Goal: Find specific page/section: Find specific page/section

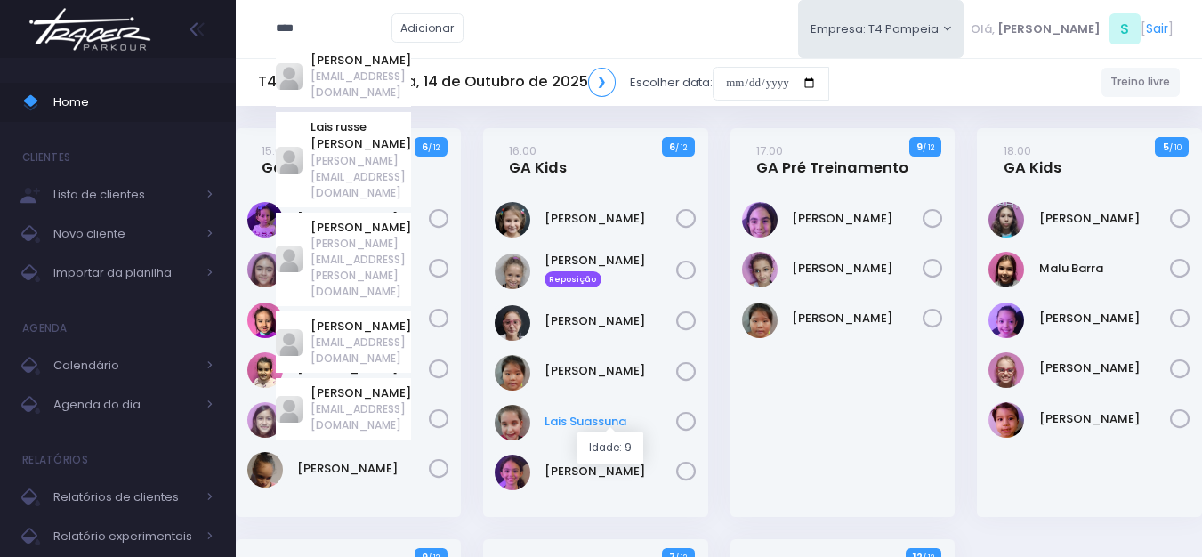
type input "****"
click at [614, 424] on link "Lais Suassuna" at bounding box center [611, 422] width 132 height 18
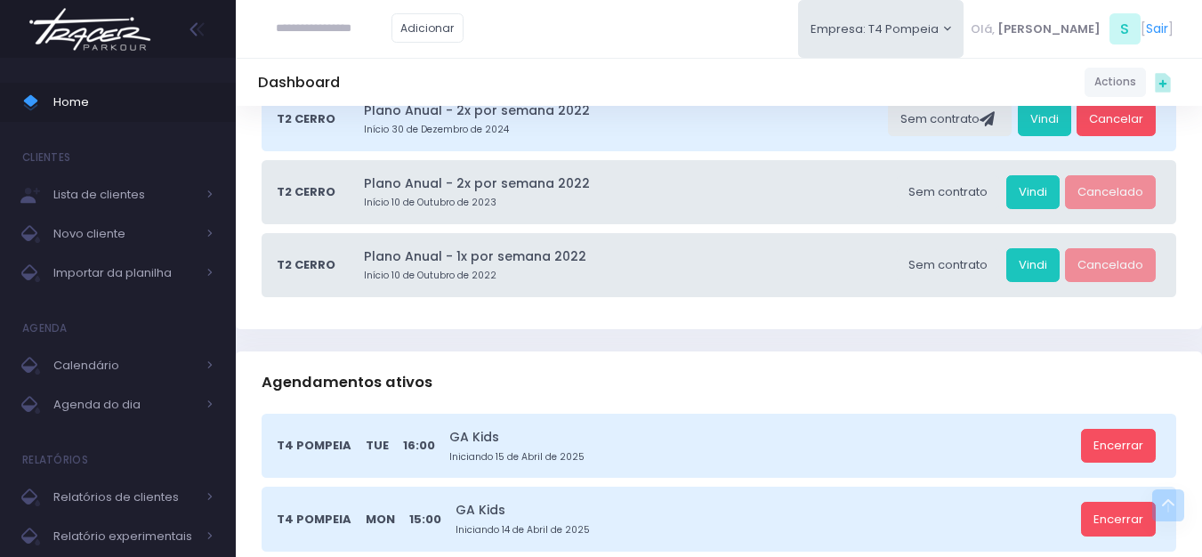
scroll to position [534, 0]
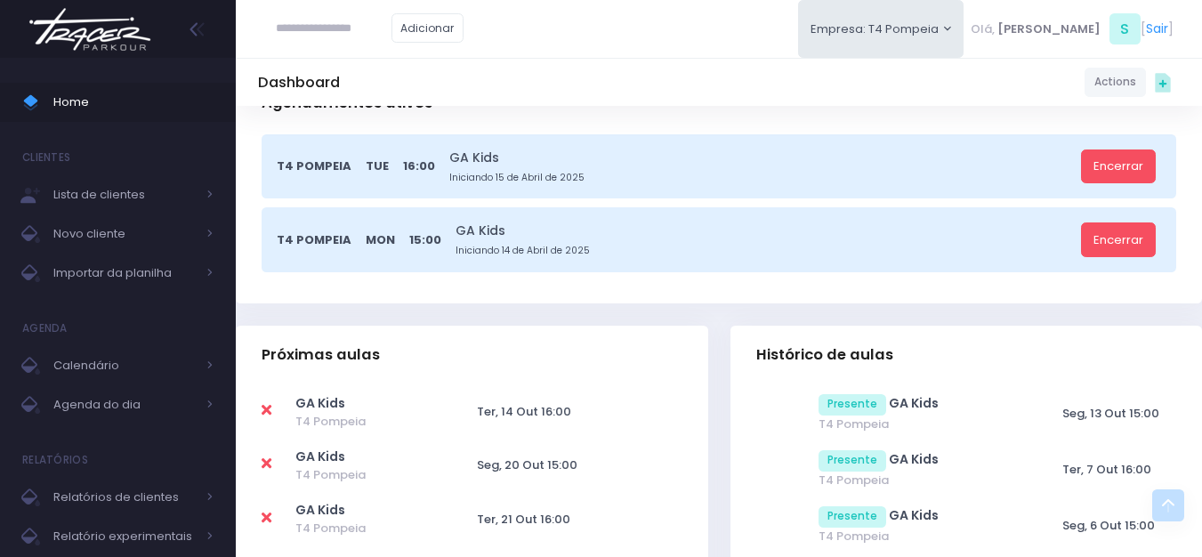
click at [135, 41] on img at bounding box center [89, 29] width 135 height 62
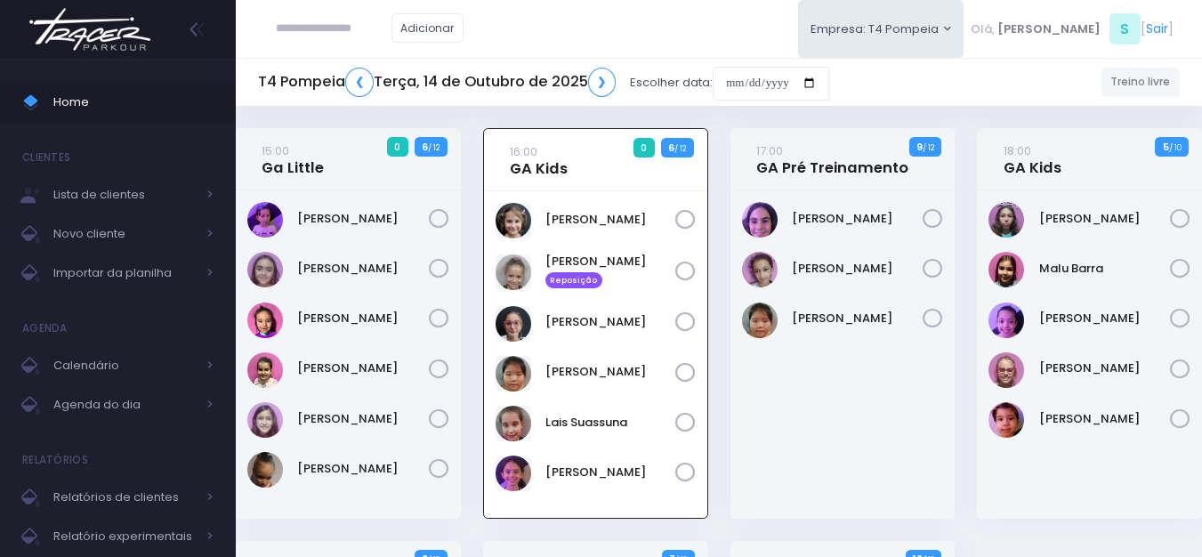
scroll to position [128, 0]
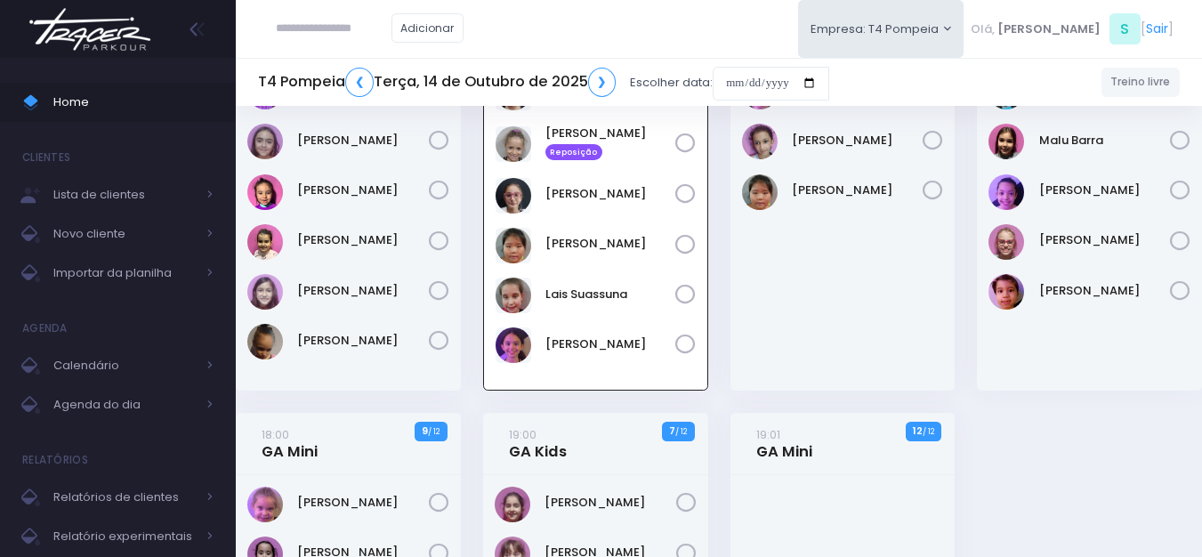
click at [336, 28] on input "text" at bounding box center [334, 29] width 116 height 34
type input "**********"
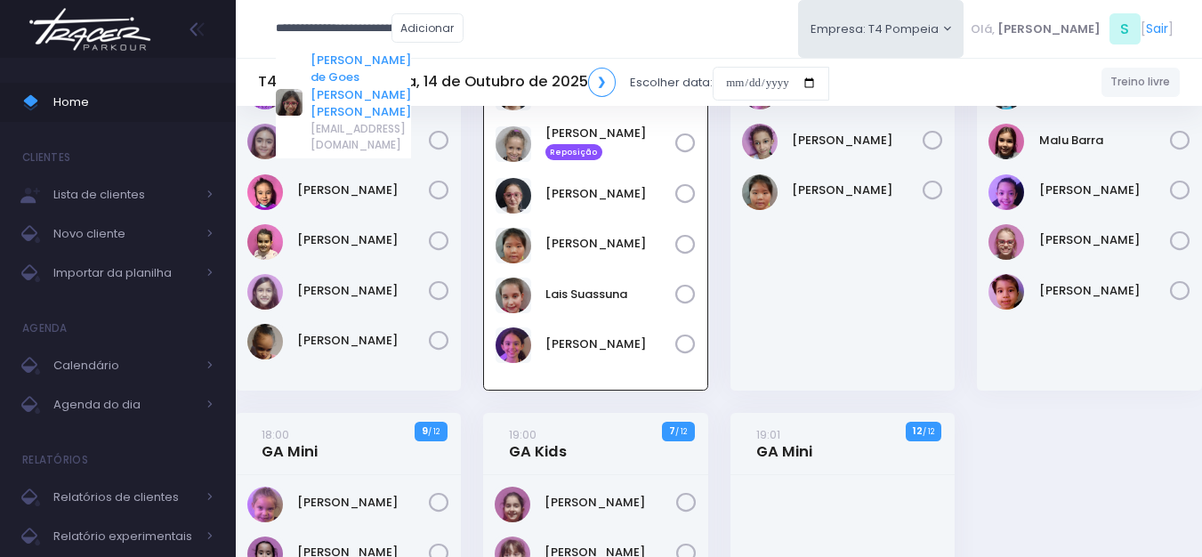
click at [411, 63] on link "Sophia de Goes Ferreira Correia" at bounding box center [361, 86] width 101 height 69
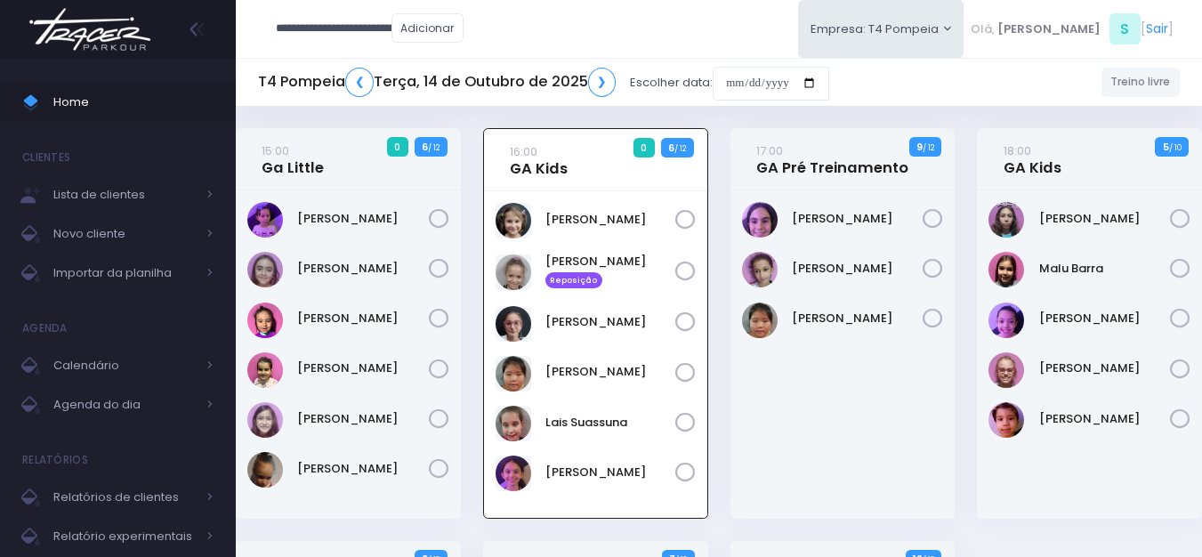
type input "**********"
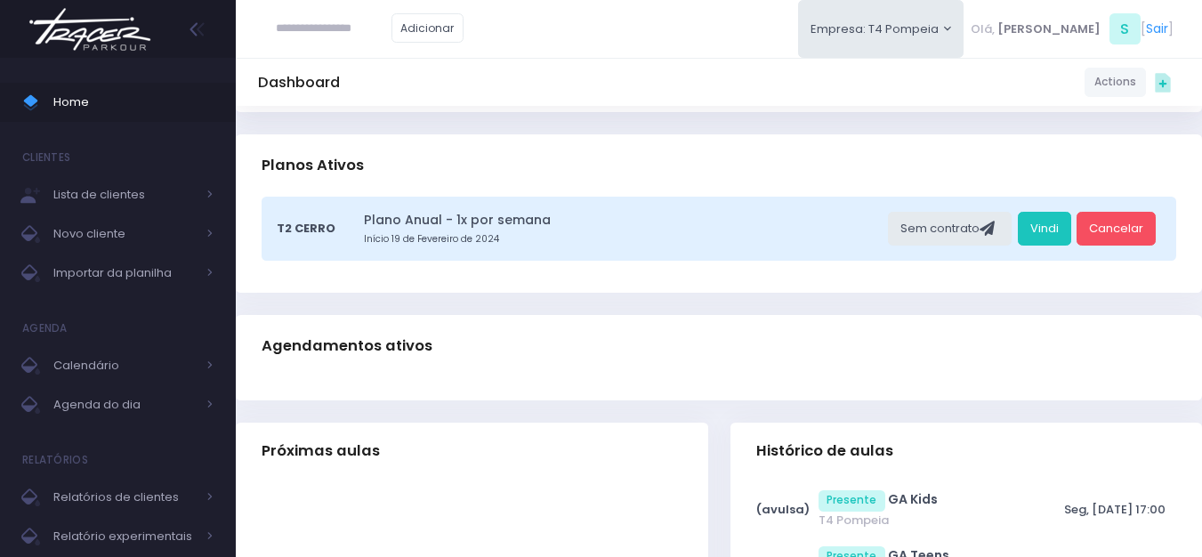
scroll to position [356, 0]
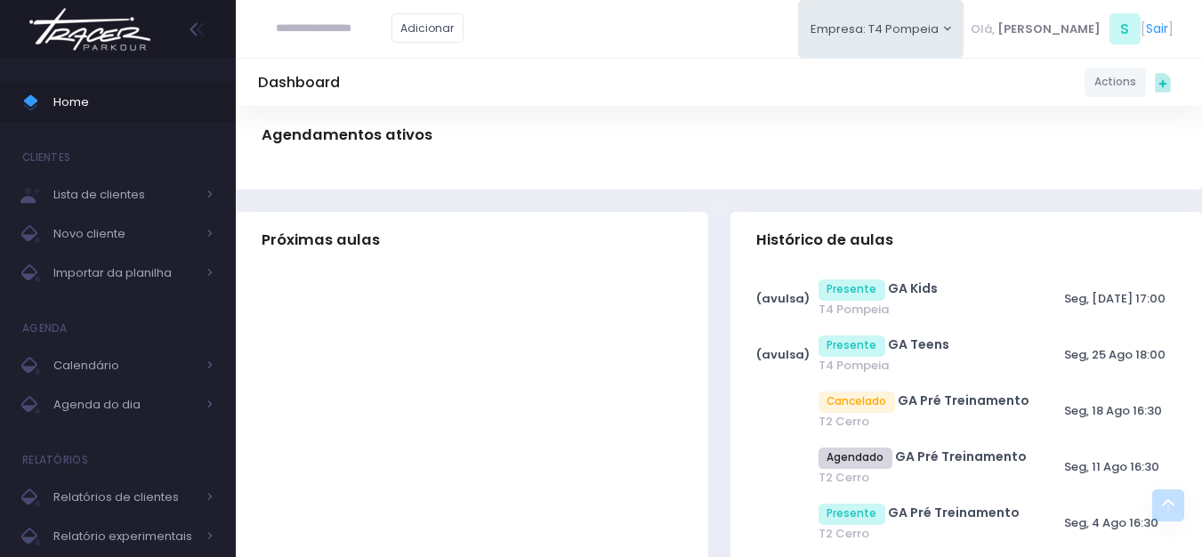
click at [114, 33] on img at bounding box center [89, 29] width 135 height 62
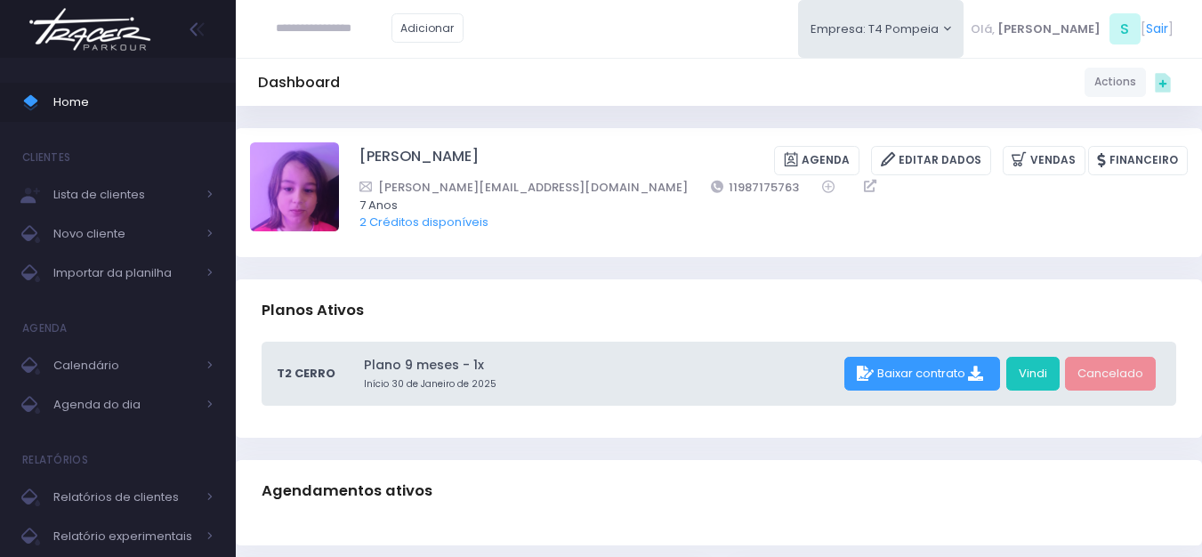
click at [142, 26] on img at bounding box center [89, 29] width 135 height 62
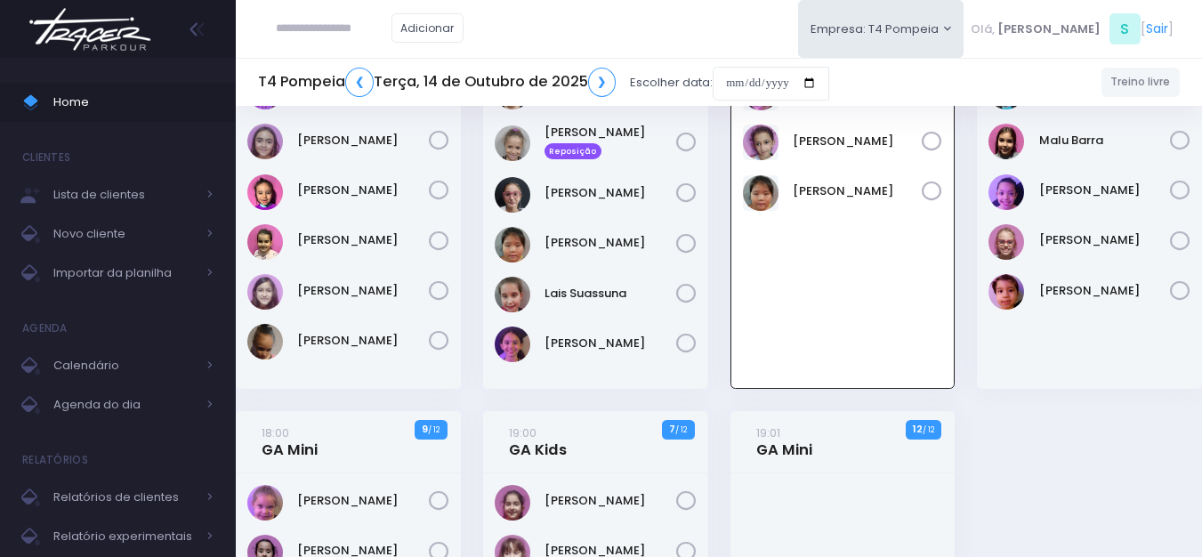
scroll to position [128, 0]
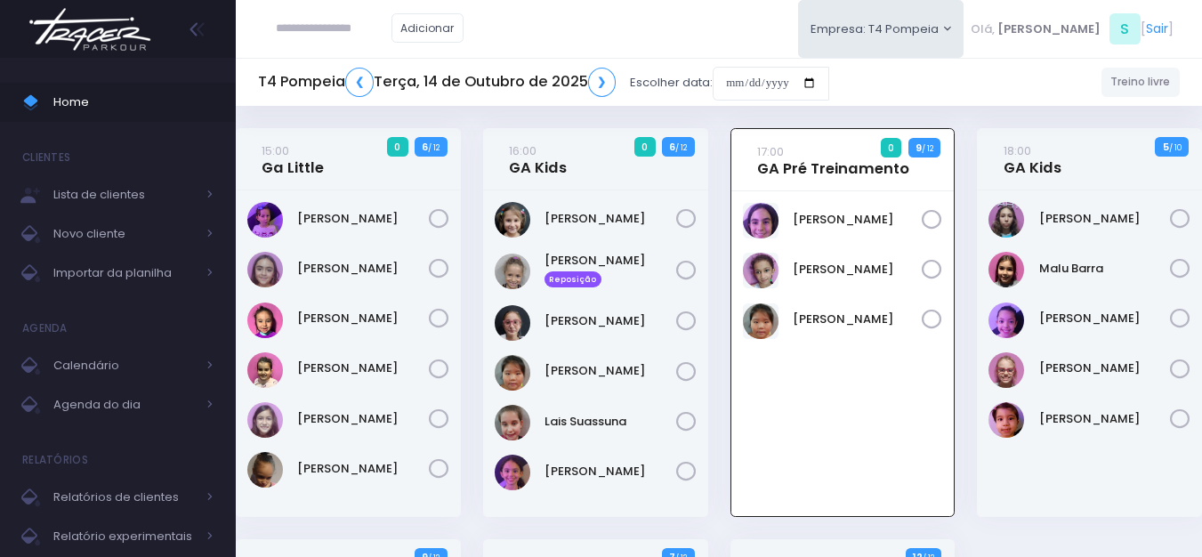
scroll to position [128, 0]
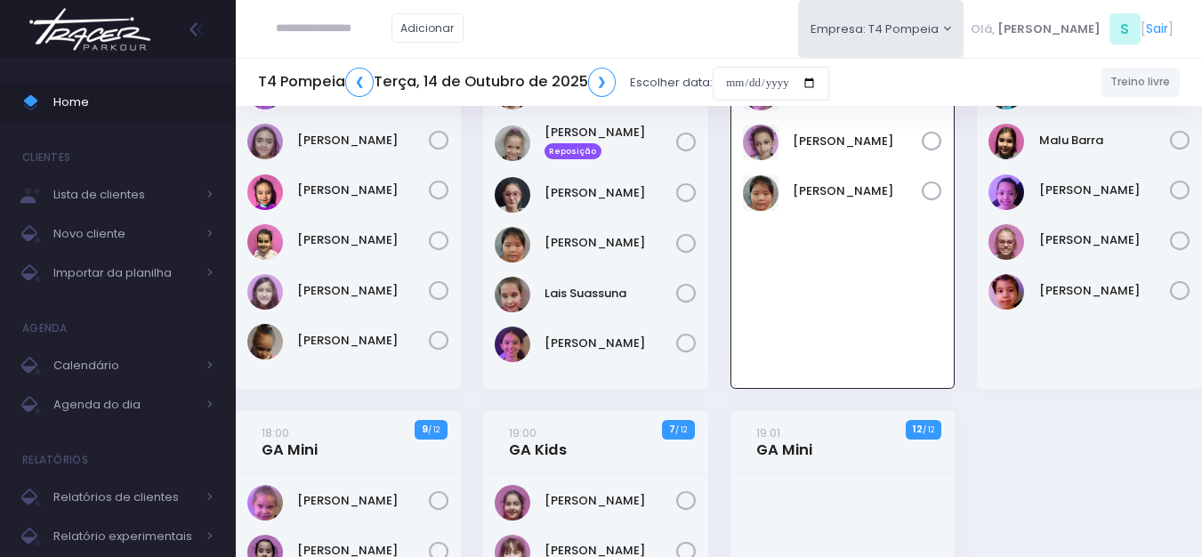
click at [134, 26] on img at bounding box center [89, 29] width 135 height 62
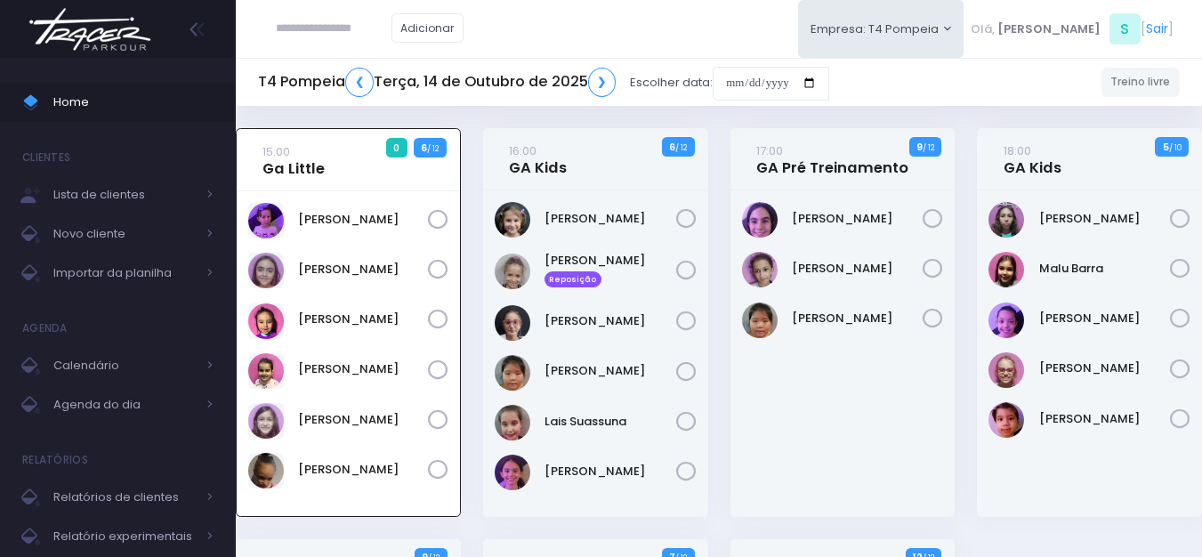
scroll to position [128, 0]
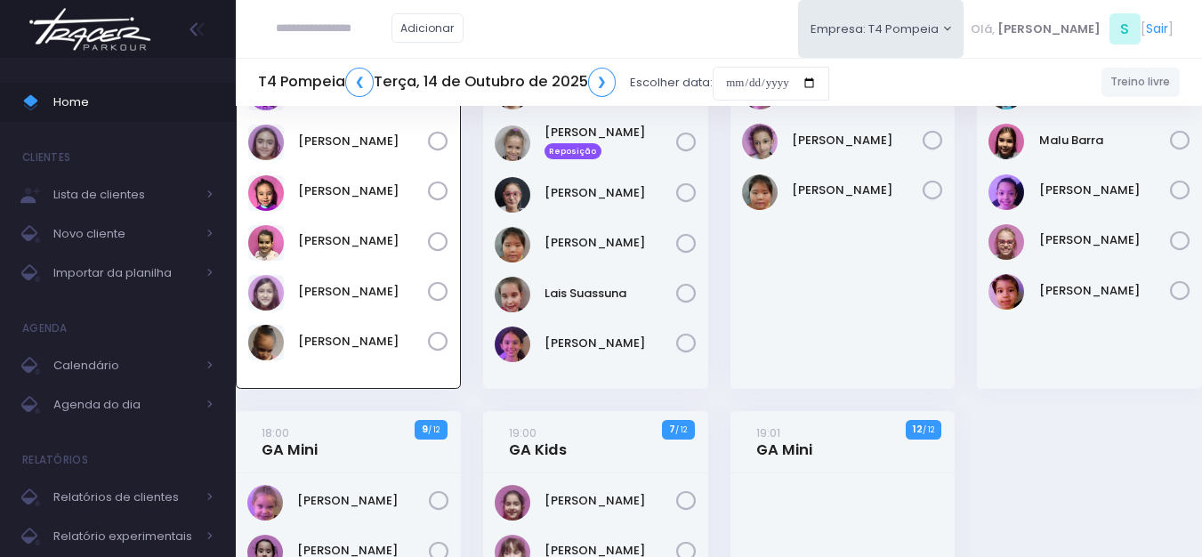
click at [80, 47] on img at bounding box center [89, 29] width 135 height 62
